Goal: Transaction & Acquisition: Book appointment/travel/reservation

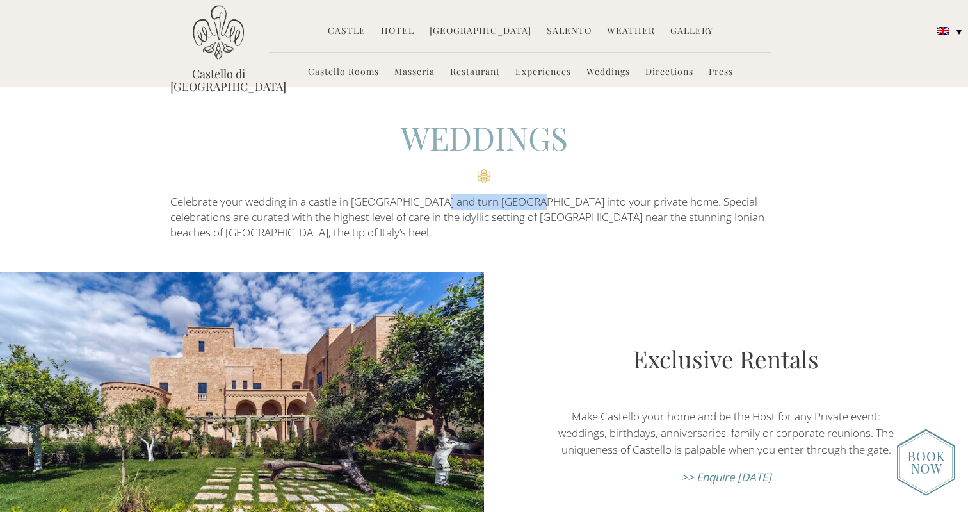
drag, startPoint x: 432, startPoint y: 203, endPoint x: 519, endPoint y: 203, distance: 87.1
click at [519, 203] on p "Celebrate your wedding in a castle in Puglia and turn Castello di Ugento into y…" at bounding box center [484, 217] width 628 height 47
copy p "Castello di [GEOGRAPHIC_DATA]"
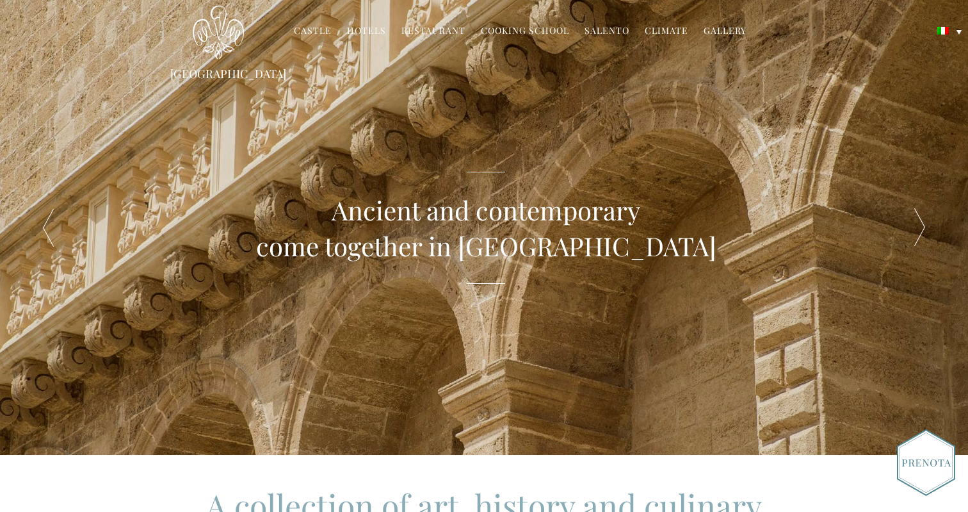
click at [929, 28] on header "Ugento Castle MENU Castle History Frescoes The museum Garden Family Chronology …" at bounding box center [484, 43] width 968 height 87
click at [941, 30] on img at bounding box center [943, 31] width 12 height 8
click at [939, 49] on img at bounding box center [944, 48] width 12 height 8
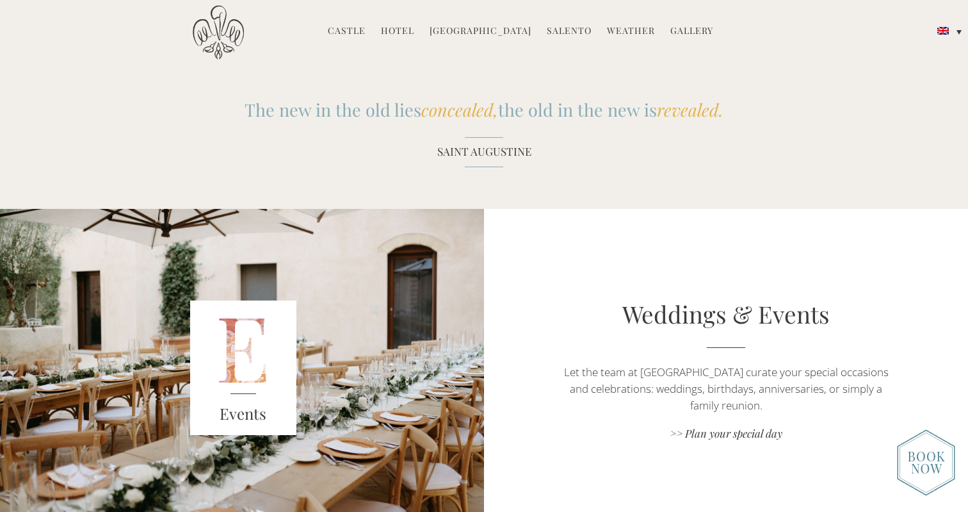
scroll to position [1640, 0]
click at [701, 433] on link ">> Plan your special day" at bounding box center [725, 434] width 339 height 17
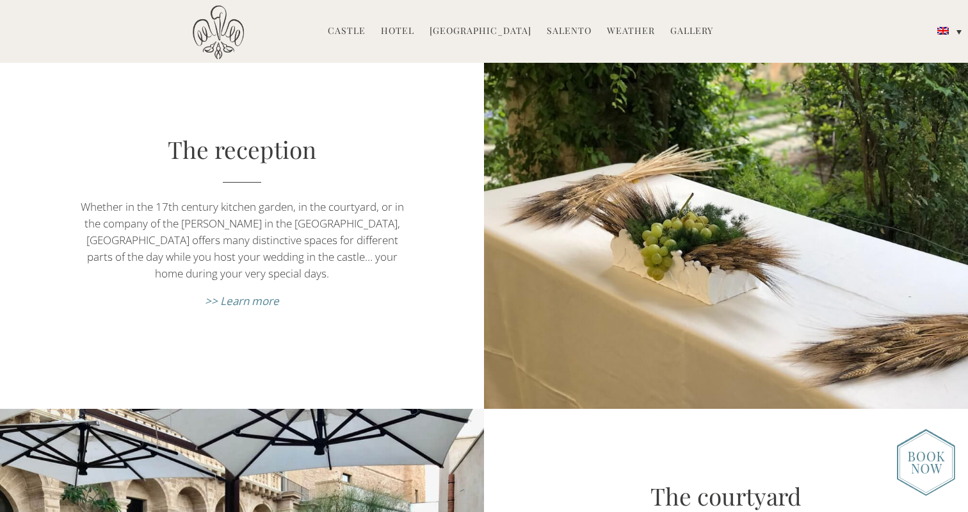
scroll to position [3205, 0]
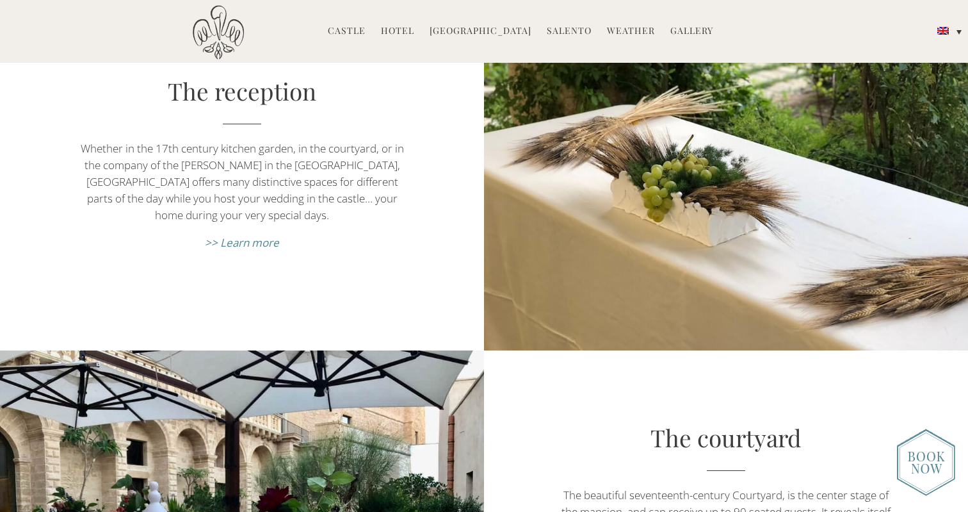
click at [259, 235] on em ">> Learn more" at bounding box center [242, 242] width 74 height 15
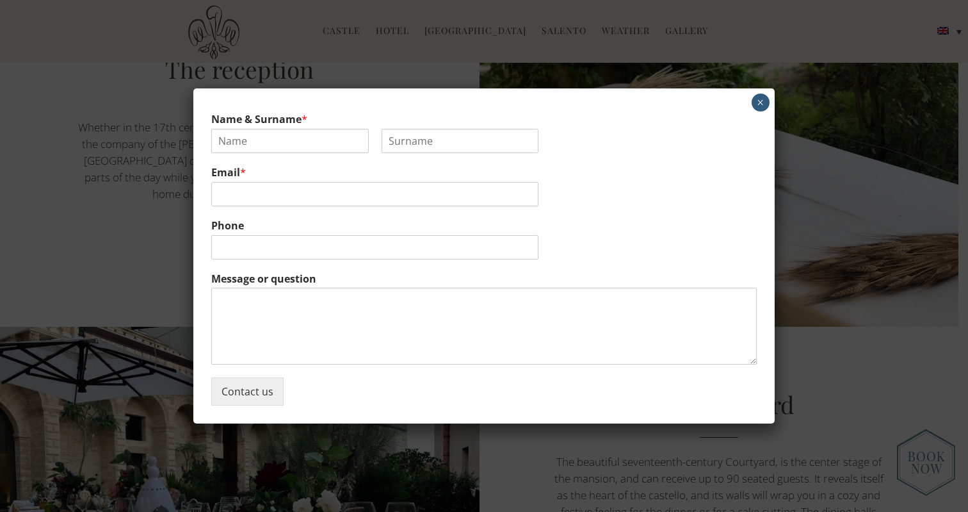
click at [767, 102] on button "×" at bounding box center [761, 102] width 18 height 18
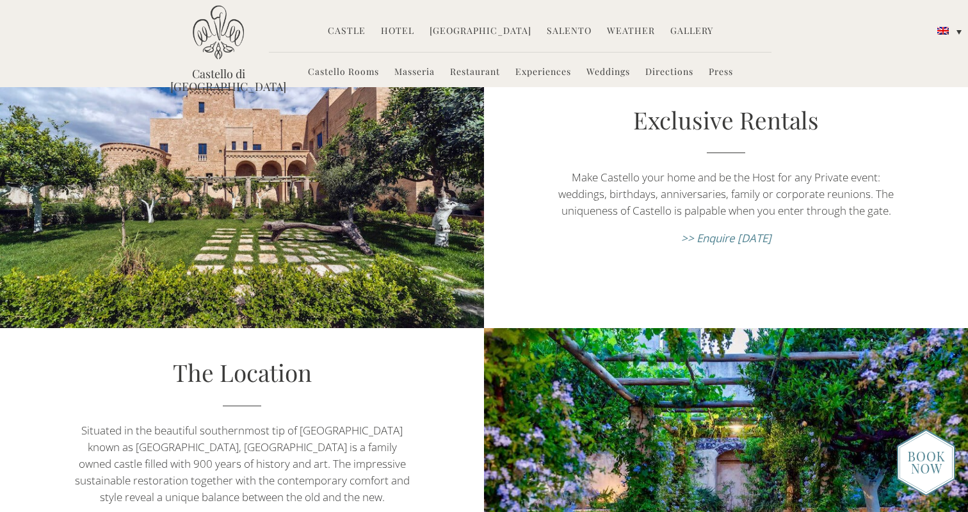
scroll to position [0, 0]
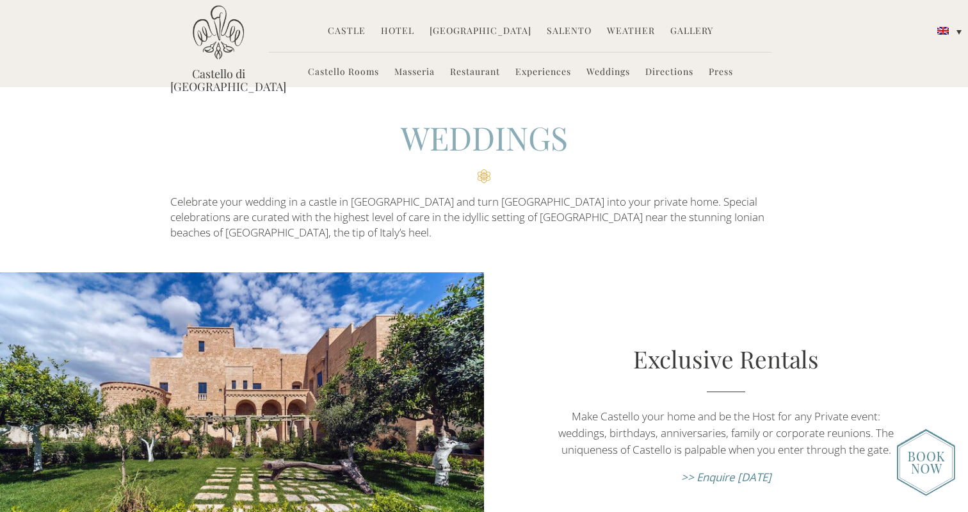
click at [627, 76] on link "Weddings" at bounding box center [609, 72] width 44 height 15
